Goal: Transaction & Acquisition: Book appointment/travel/reservation

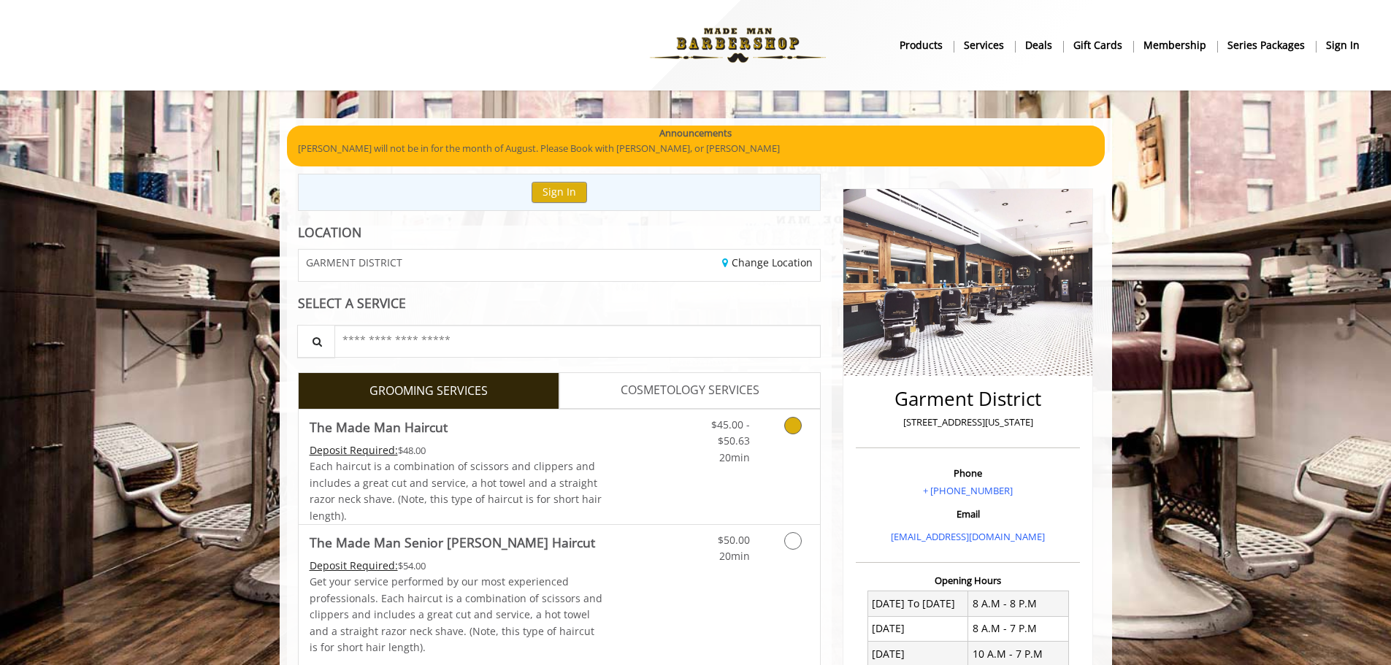
click at [797, 421] on icon "Grooming services" at bounding box center [793, 426] width 18 height 18
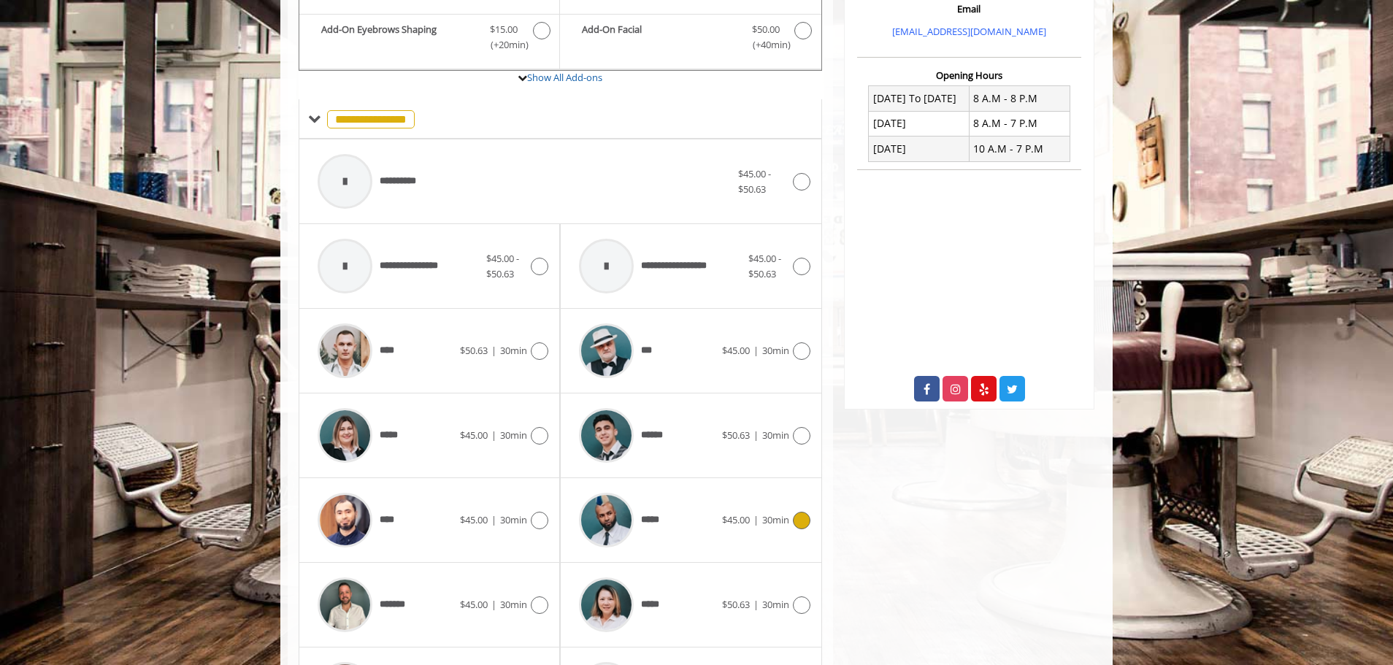
scroll to position [586, 0]
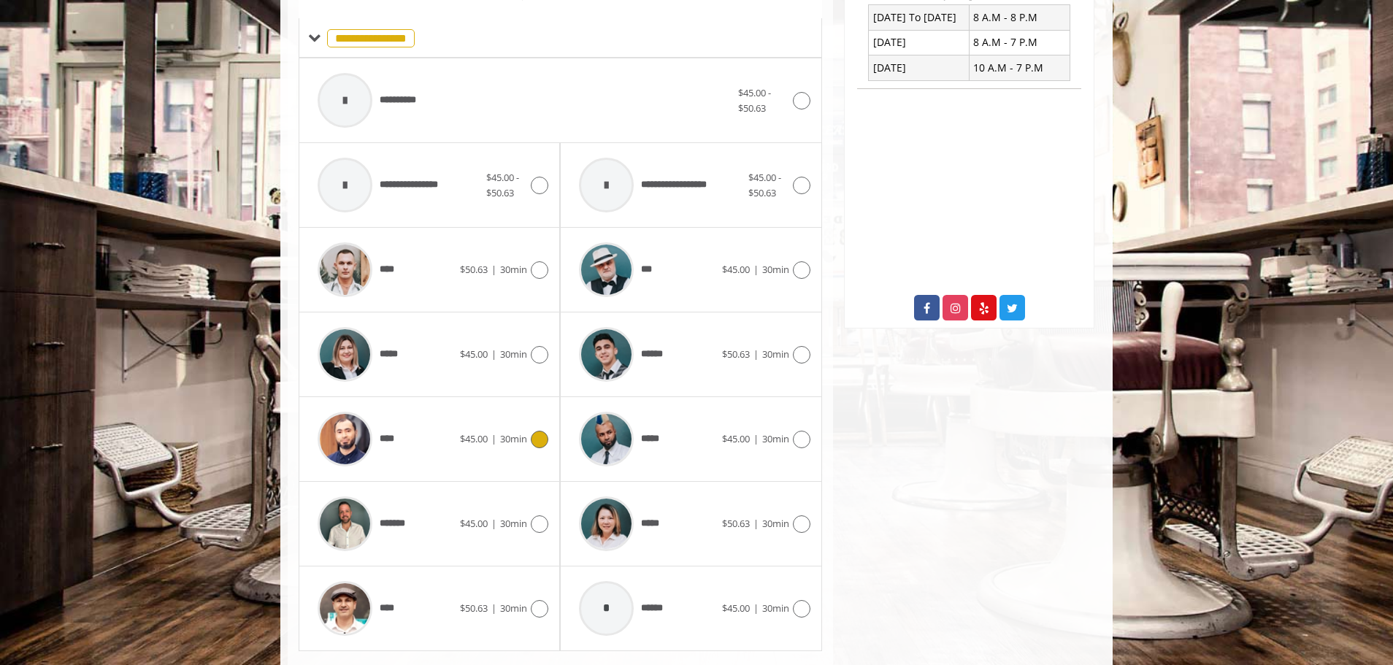
click at [419, 438] on div "****" at bounding box center [385, 439] width 150 height 69
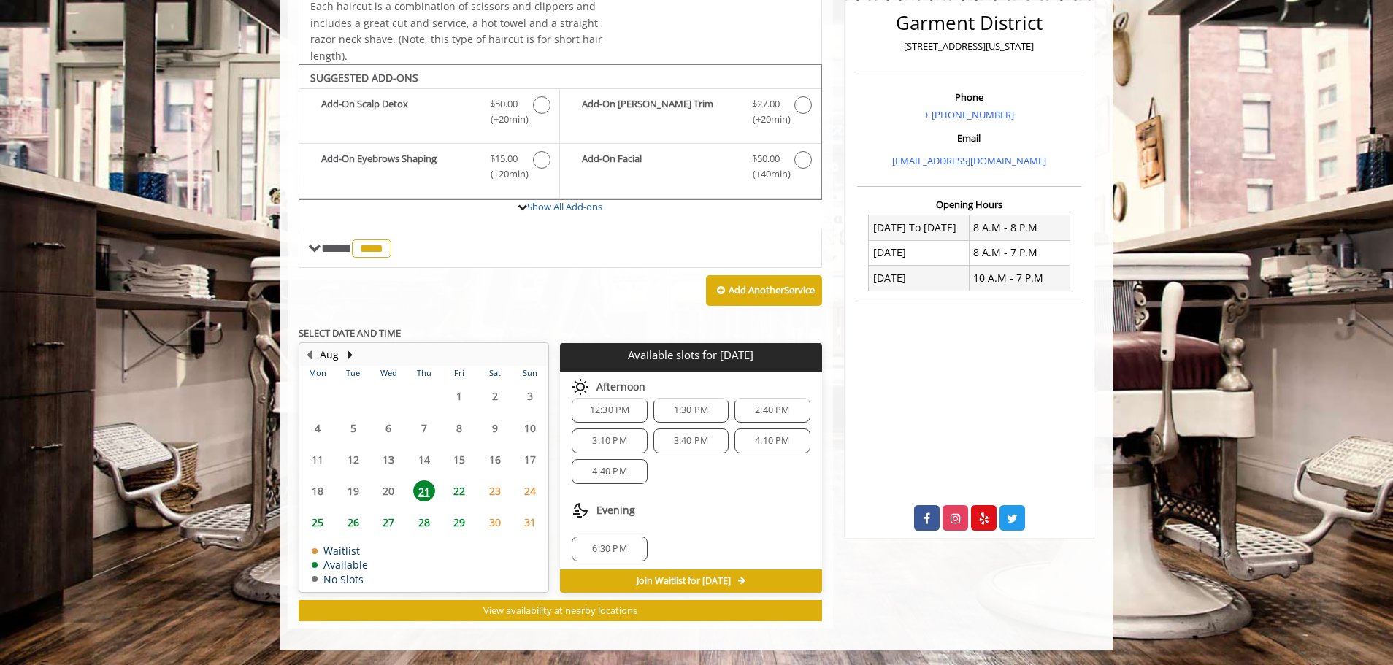
scroll to position [19, 0]
click at [609, 465] on span "4:40 PM" at bounding box center [609, 468] width 34 height 12
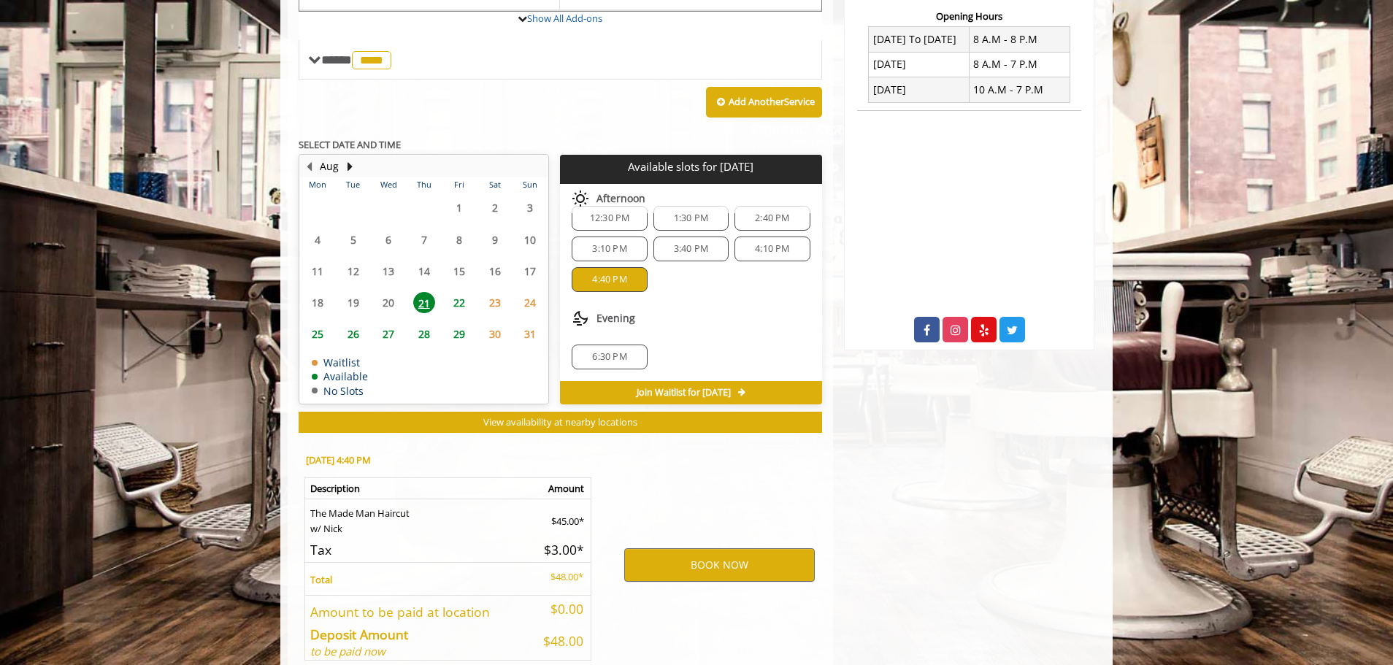
scroll to position [640, 0]
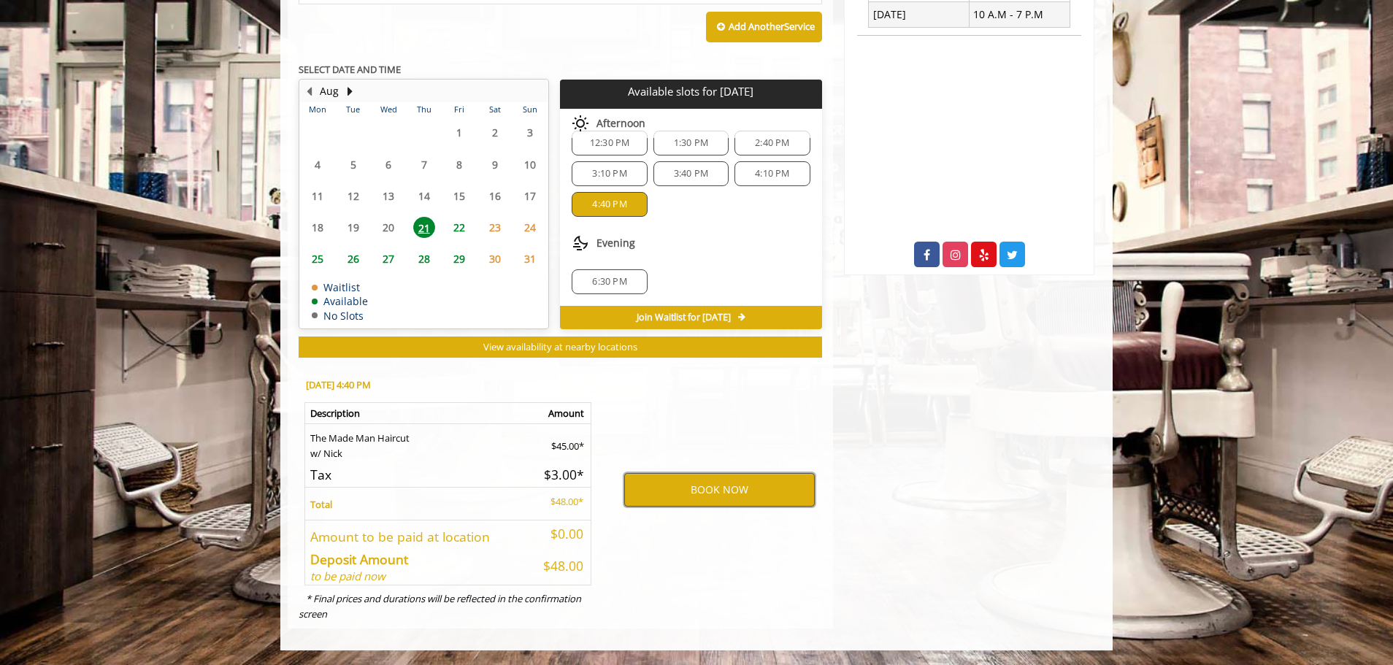
click at [734, 492] on button "BOOK NOW" at bounding box center [719, 490] width 191 height 34
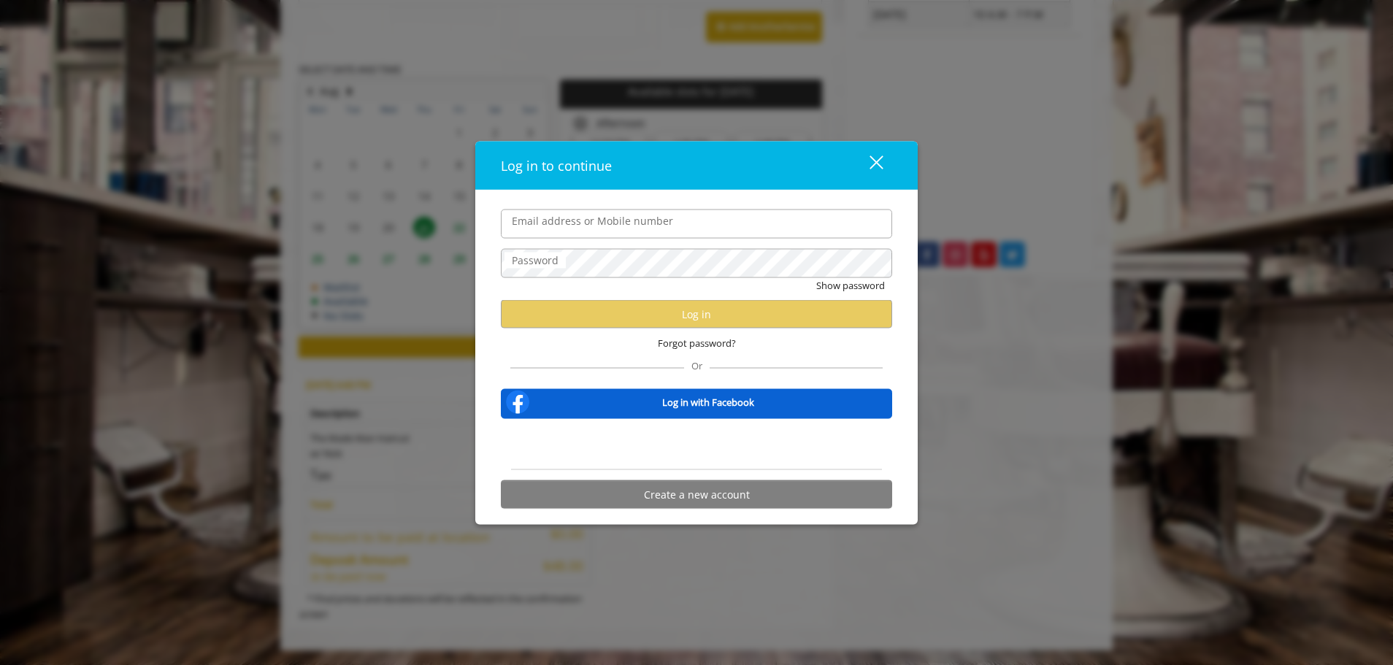
type input "**********"
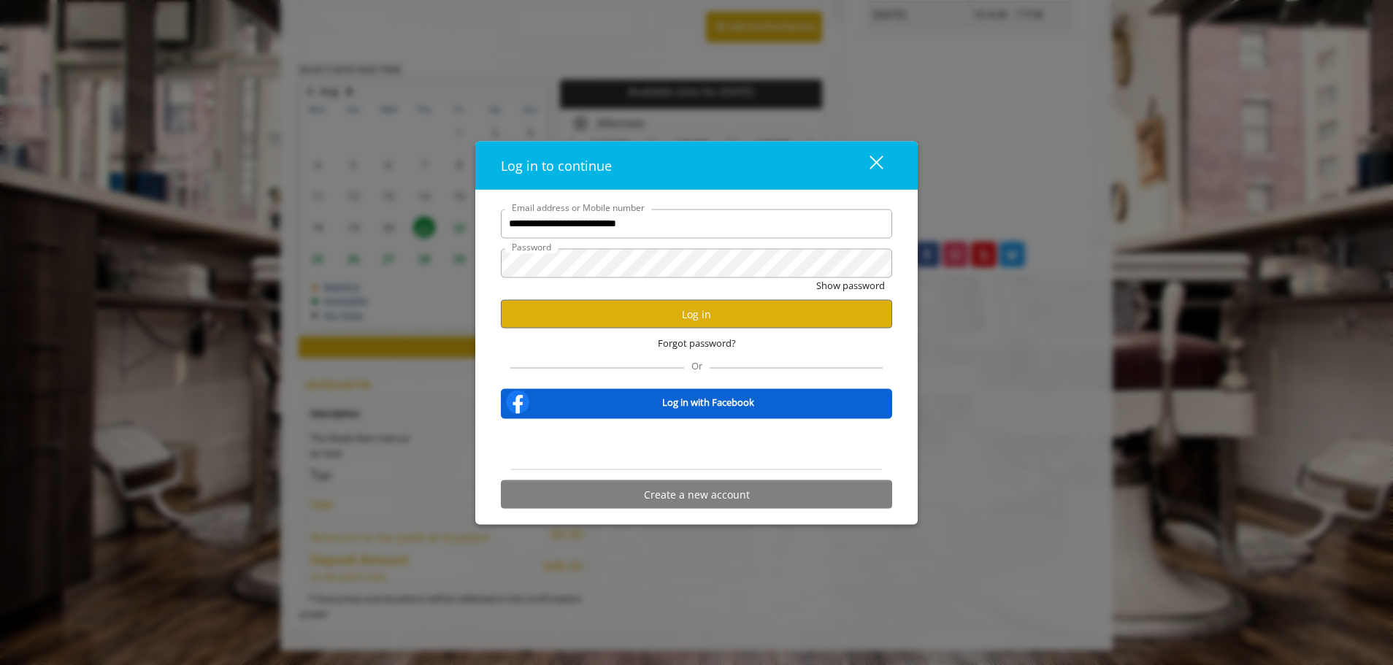
scroll to position [0, 0]
click at [706, 320] on button "Log in" at bounding box center [696, 314] width 391 height 28
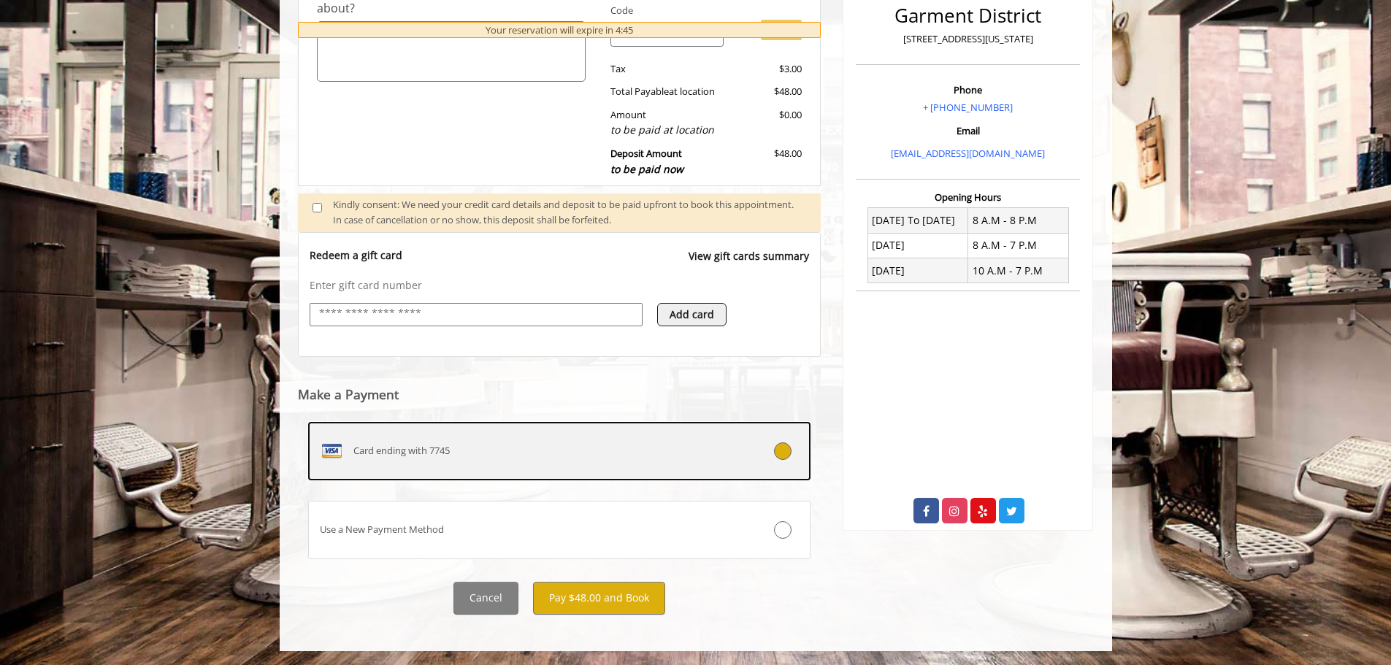
scroll to position [384, 0]
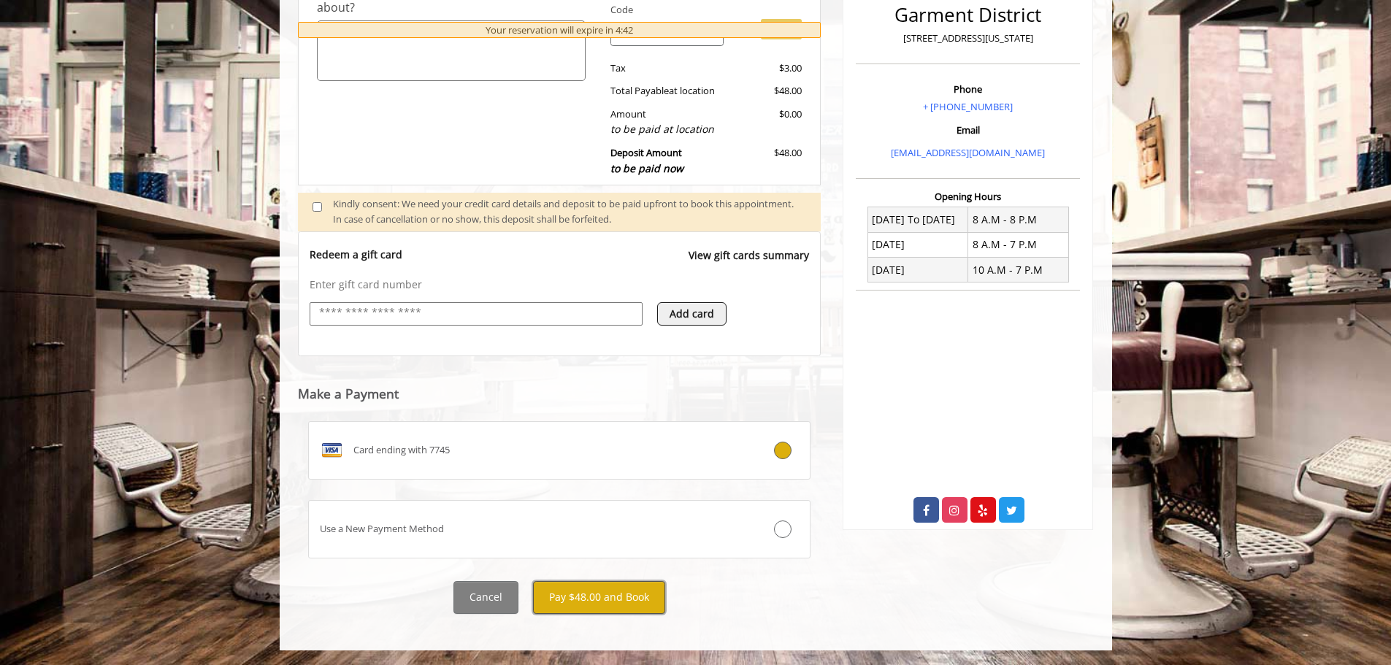
click at [613, 600] on button "Pay $48.00 and Book" at bounding box center [599, 597] width 132 height 33
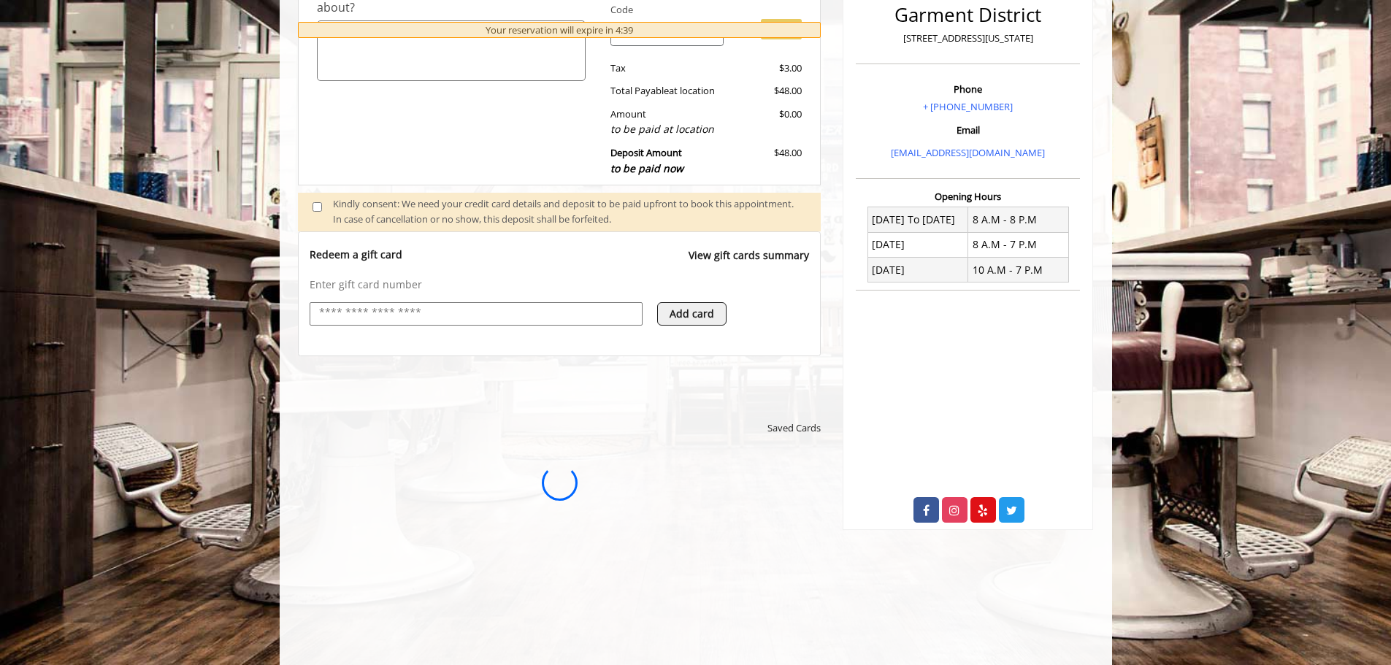
scroll to position [0, 0]
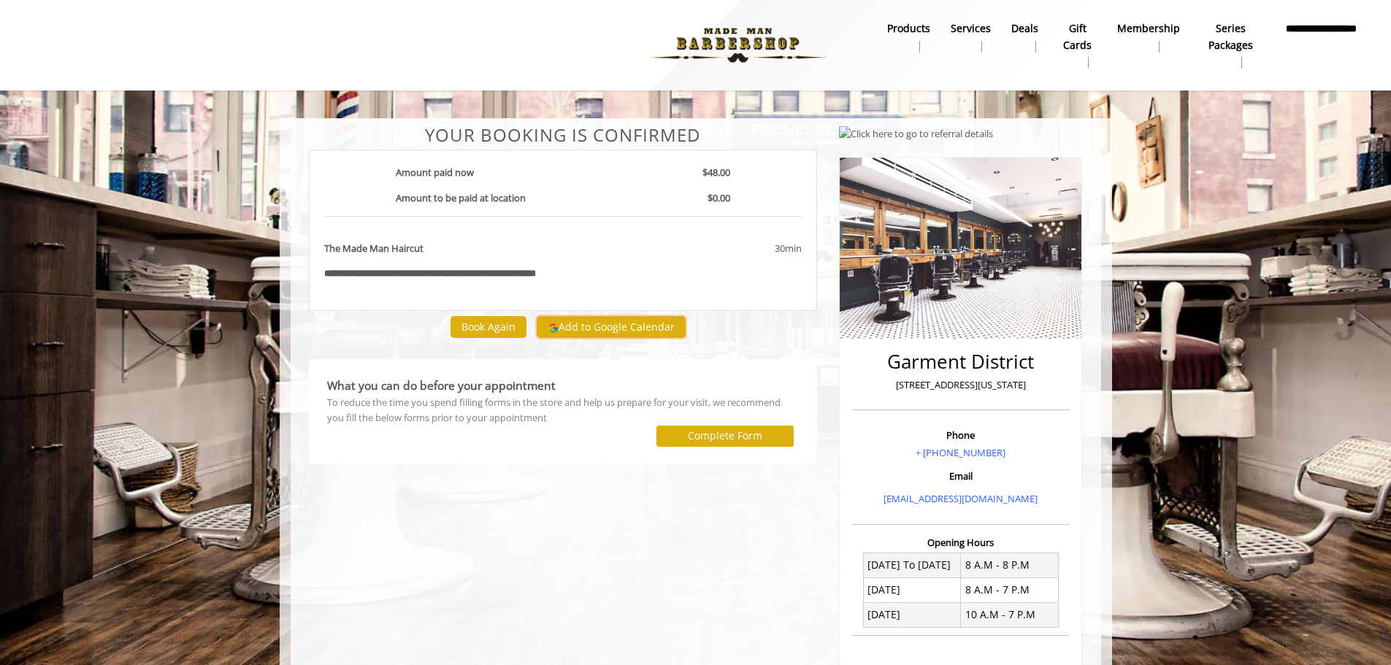
click at [602, 327] on button "Add to Google Calendar" at bounding box center [611, 327] width 149 height 22
